Goal: Task Accomplishment & Management: Use online tool/utility

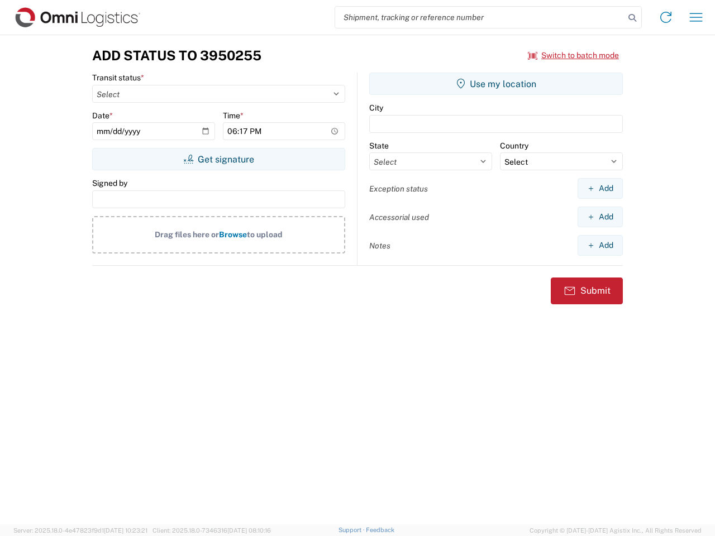
click at [480, 17] on input "search" at bounding box center [479, 17] width 289 height 21
click at [632, 18] on icon at bounding box center [632, 18] width 16 height 16
click at [666, 17] on icon at bounding box center [666, 17] width 18 height 18
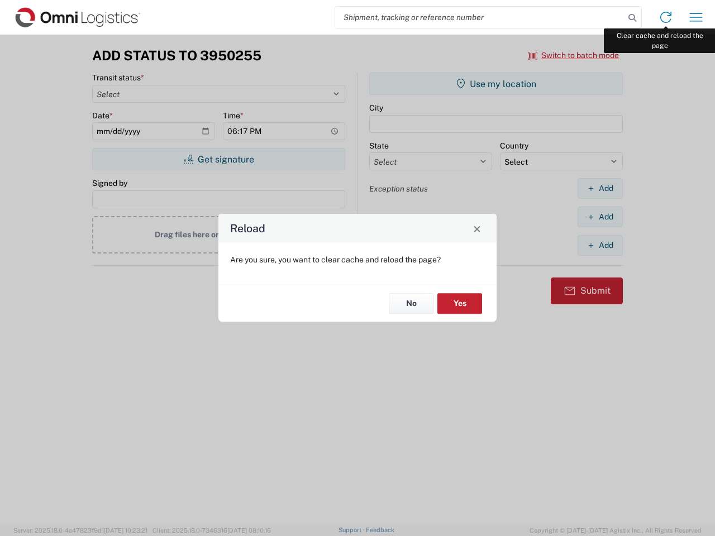
click at [696, 17] on div "Reload Are you sure, you want to clear cache and reload the page? No Yes" at bounding box center [357, 268] width 715 height 536
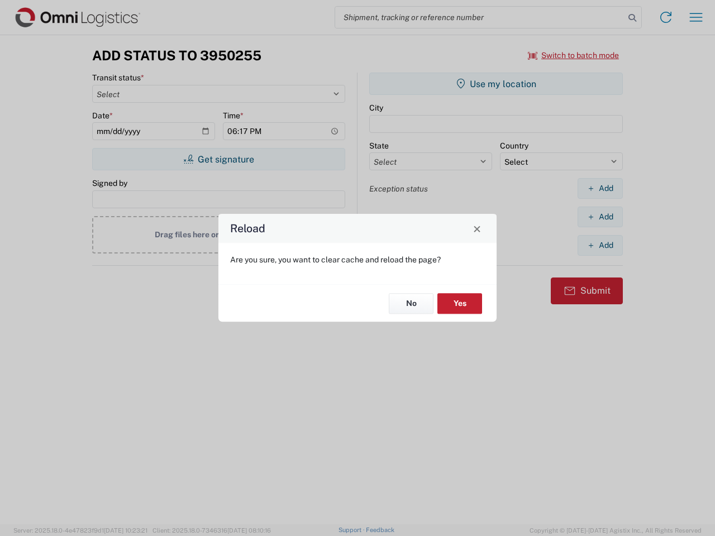
click at [574, 55] on div "Reload Are you sure, you want to clear cache and reload the page? No Yes" at bounding box center [357, 268] width 715 height 536
click at [218, 159] on div "Reload Are you sure, you want to clear cache and reload the page? No Yes" at bounding box center [357, 268] width 715 height 536
click at [496, 84] on div "Reload Are you sure, you want to clear cache and reload the page? No Yes" at bounding box center [357, 268] width 715 height 536
click at [600, 188] on div "Reload Are you sure, you want to clear cache and reload the page? No Yes" at bounding box center [357, 268] width 715 height 536
click at [600, 217] on div "Reload Are you sure, you want to clear cache and reload the page? No Yes" at bounding box center [357, 268] width 715 height 536
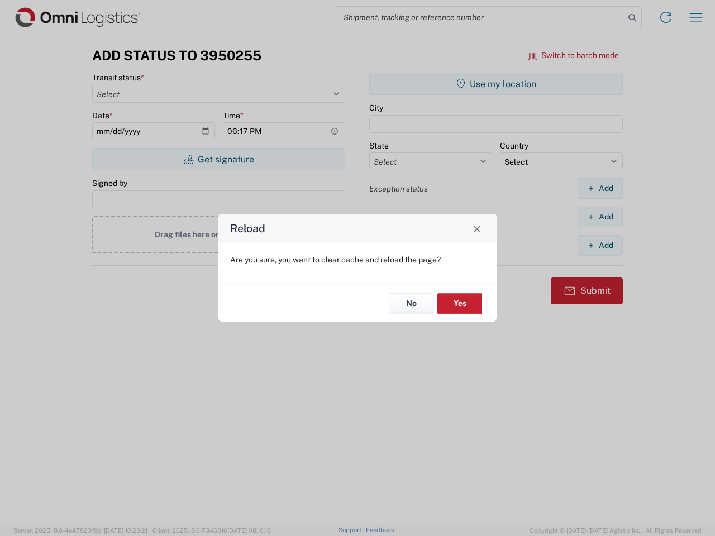
click at [600, 245] on div "Reload Are you sure, you want to clear cache and reload the page? No Yes" at bounding box center [357, 268] width 715 height 536
